Goal: Information Seeking & Learning: Understand process/instructions

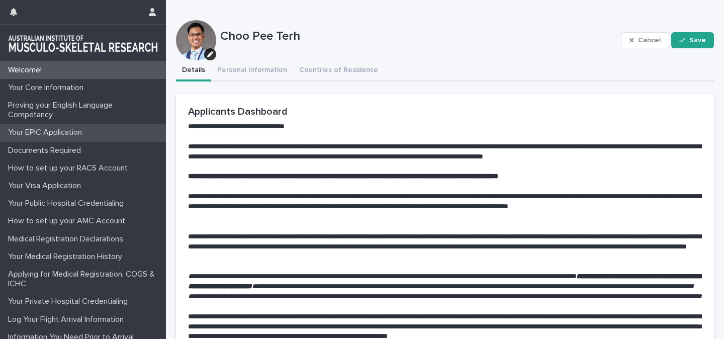
click at [63, 138] on div "Your EPIC Application" at bounding box center [83, 133] width 166 height 18
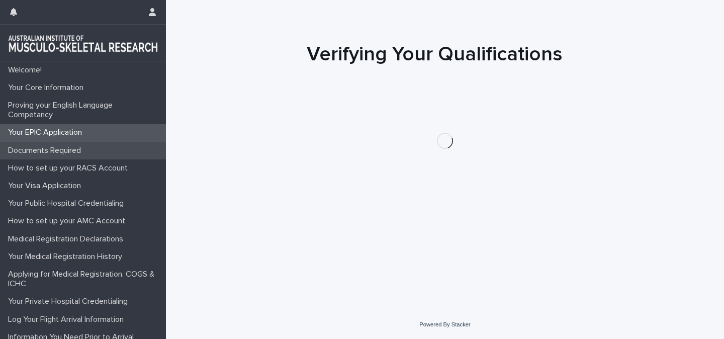
click at [65, 148] on p "Documents Required" at bounding box center [46, 151] width 85 height 10
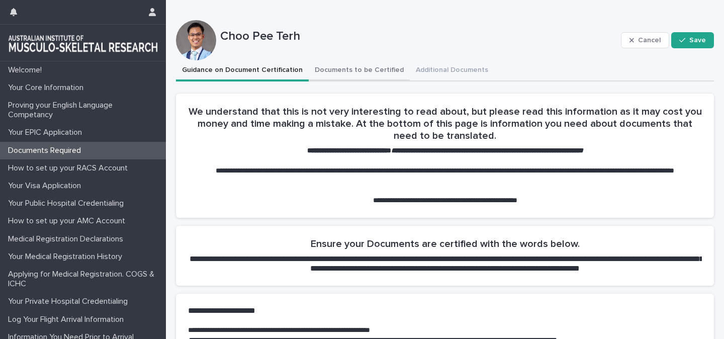
click at [332, 68] on button "Documents to be Certified" at bounding box center [359, 70] width 101 height 21
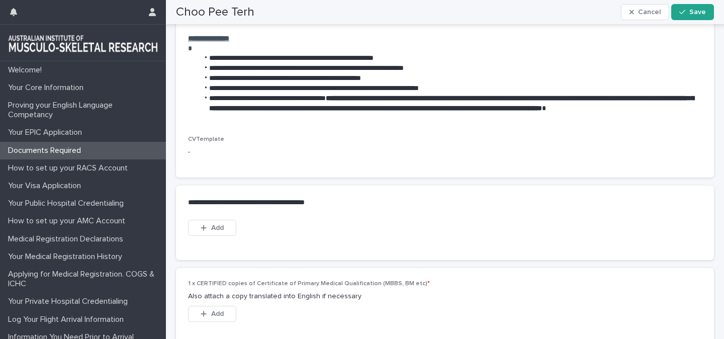
scroll to position [531, 0]
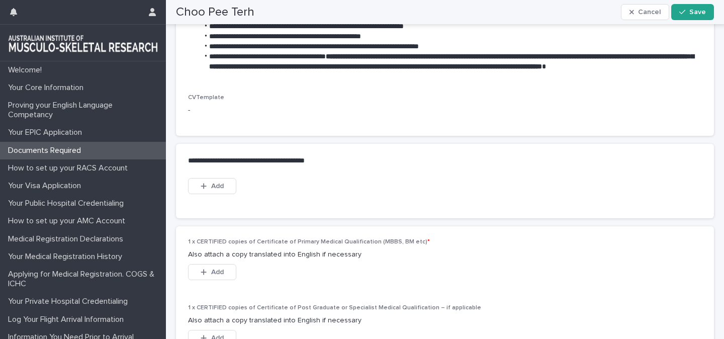
click at [192, 101] on span "CVTemplate" at bounding box center [206, 98] width 36 height 6
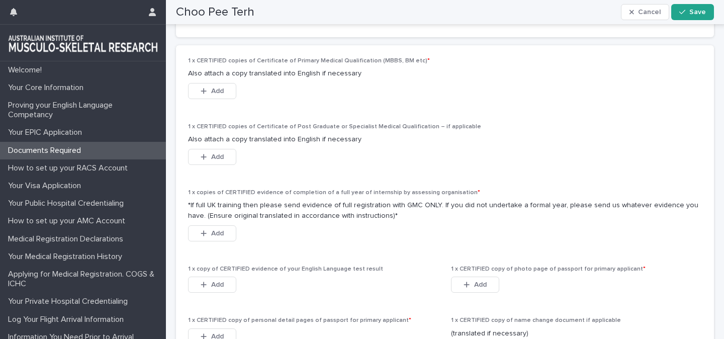
scroll to position [713, 0]
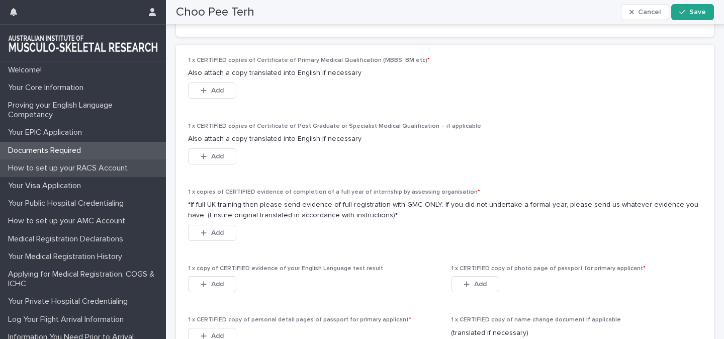
click at [120, 170] on p "How to set up your RACS Account" at bounding box center [70, 168] width 132 height 10
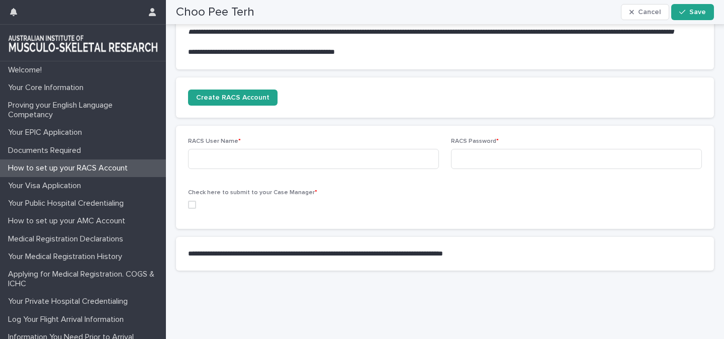
scroll to position [242, 0]
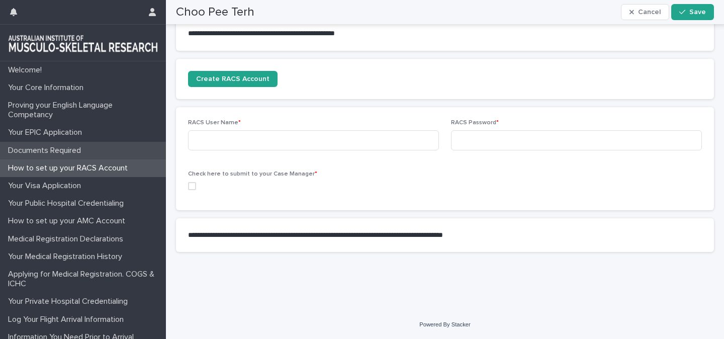
click at [61, 145] on div "Documents Required" at bounding box center [83, 151] width 166 height 18
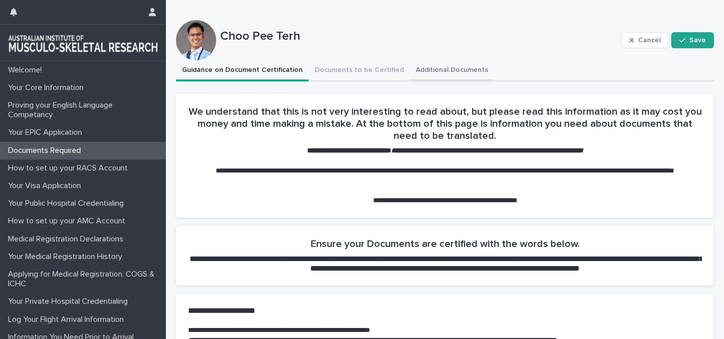
click at [456, 61] on button "Additional Documents" at bounding box center [452, 70] width 84 height 21
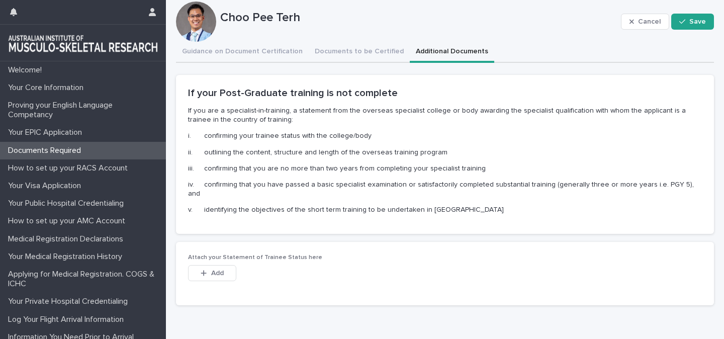
scroll to position [30, 0]
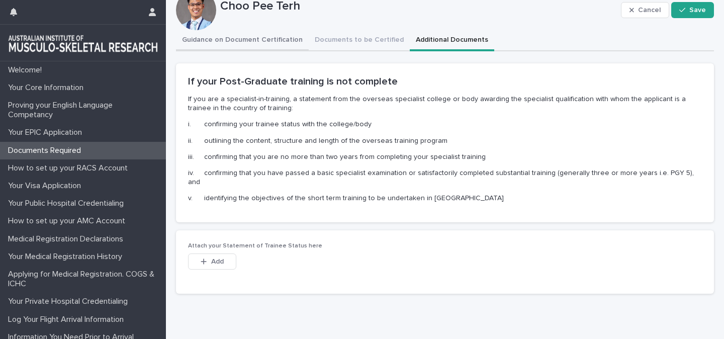
click at [264, 47] on div "Guidance on Document Certification Documents to be Certified Additional Documen…" at bounding box center [445, 166] width 538 height 272
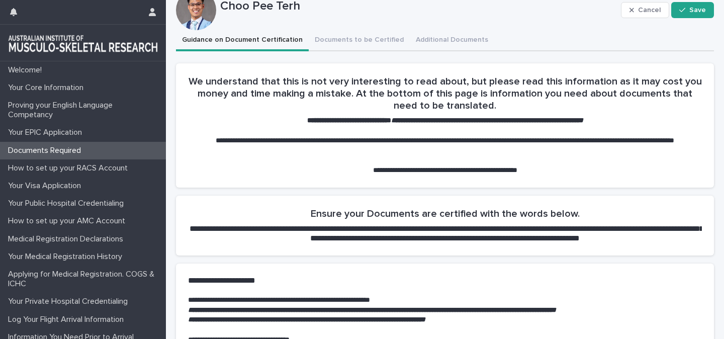
scroll to position [254, 0]
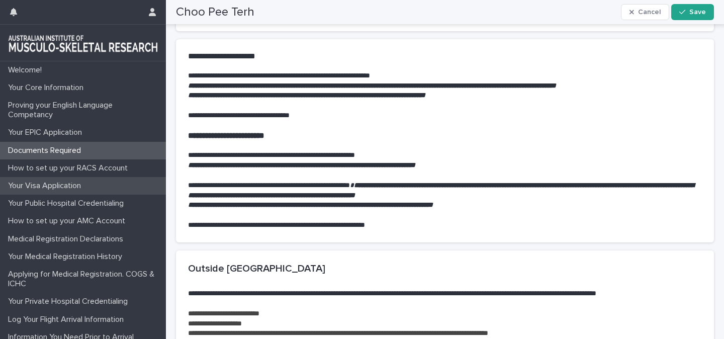
click at [70, 191] on p "Your Visa Application" at bounding box center [46, 186] width 85 height 10
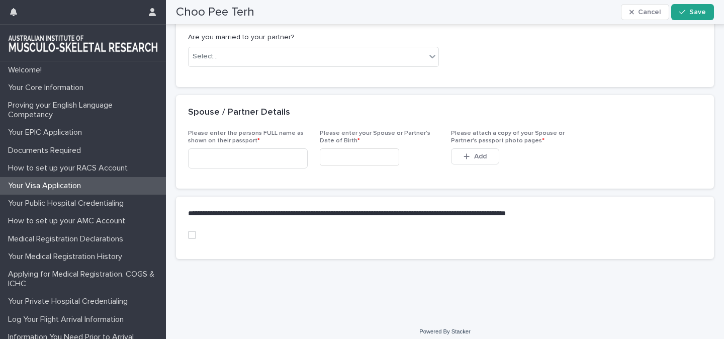
scroll to position [574, 0]
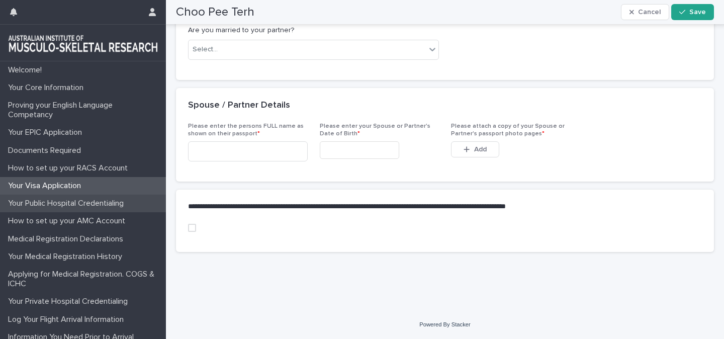
click at [82, 203] on p "Your Public Hospital Credentialing" at bounding box center [68, 204] width 128 height 10
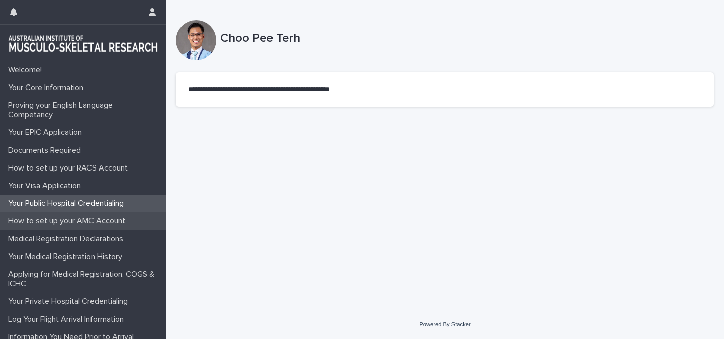
click at [101, 224] on p "How to set up your AMC Account" at bounding box center [68, 221] width 129 height 10
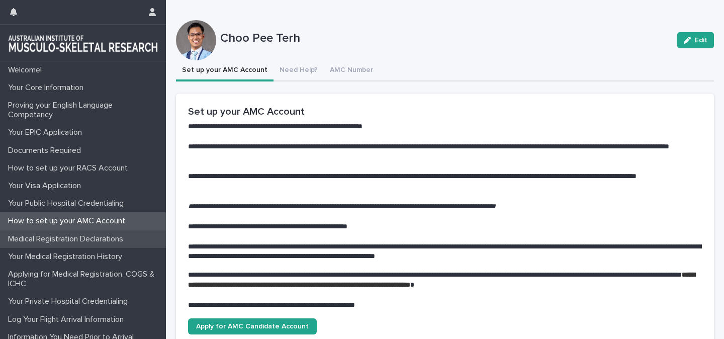
click at [107, 235] on p "Medical Registration Declarations" at bounding box center [67, 239] width 127 height 10
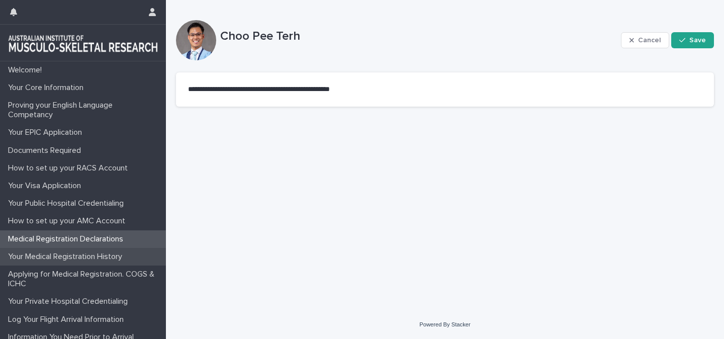
click at [111, 253] on p "Your Medical Registration History" at bounding box center [67, 257] width 126 height 10
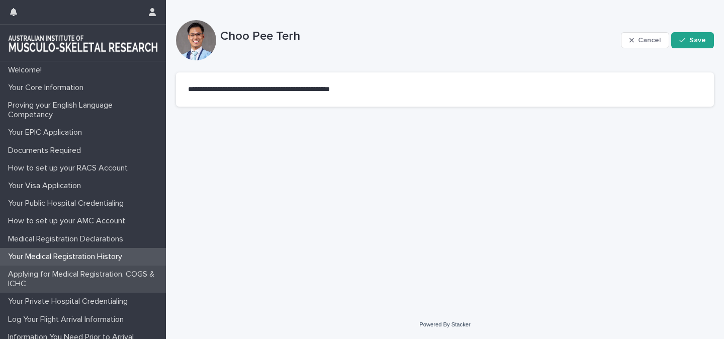
click at [125, 281] on p "Applying for Medical Registration. COGS & ICHC" at bounding box center [85, 279] width 162 height 19
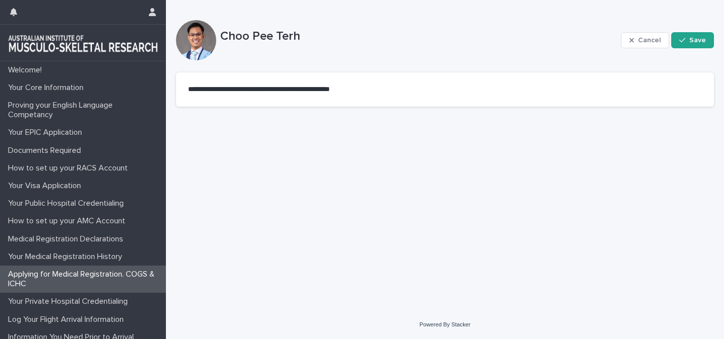
scroll to position [52, 0]
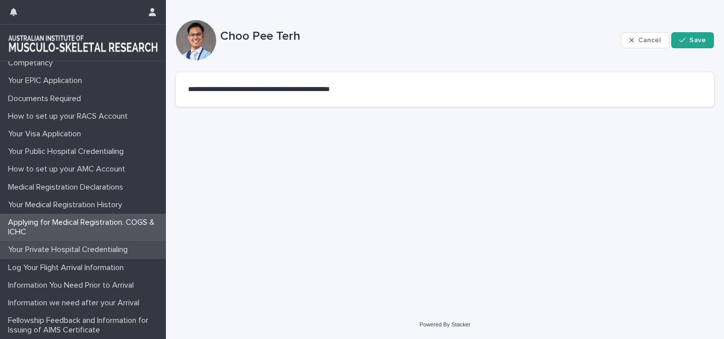
click at [120, 251] on p "Your Private Hospital Credentialing" at bounding box center [70, 250] width 132 height 10
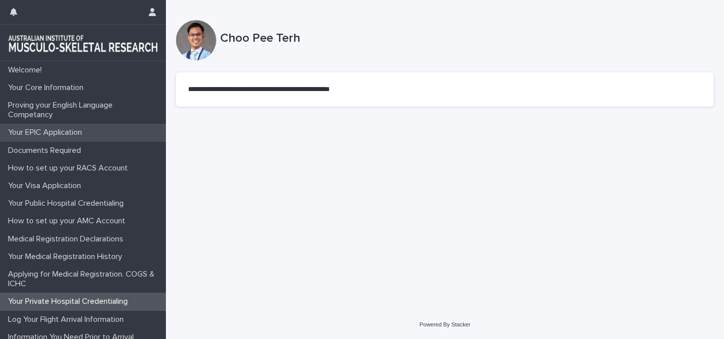
click at [69, 132] on p "Your EPIC Application" at bounding box center [47, 133] width 86 height 10
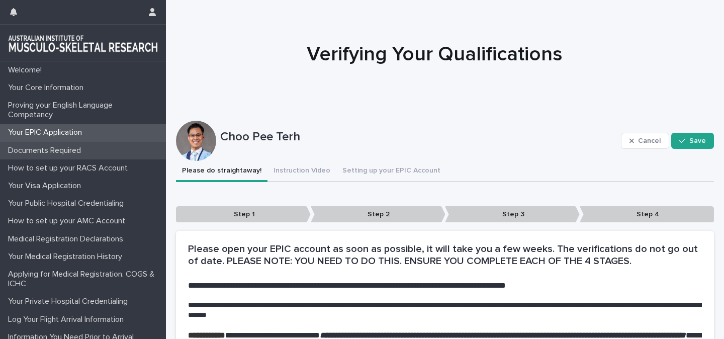
click at [62, 152] on p "Documents Required" at bounding box center [46, 151] width 85 height 10
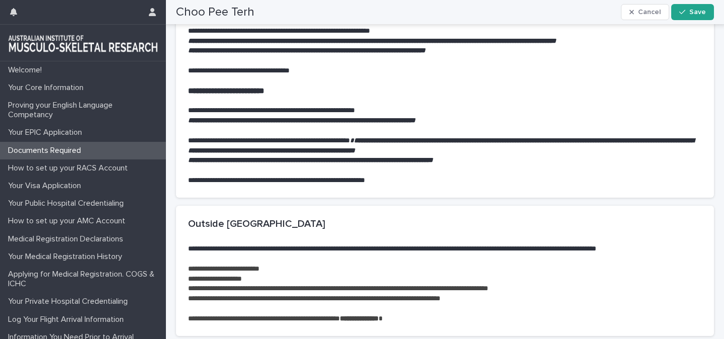
scroll to position [299, 0]
